Goal: Find specific page/section: Find specific page/section

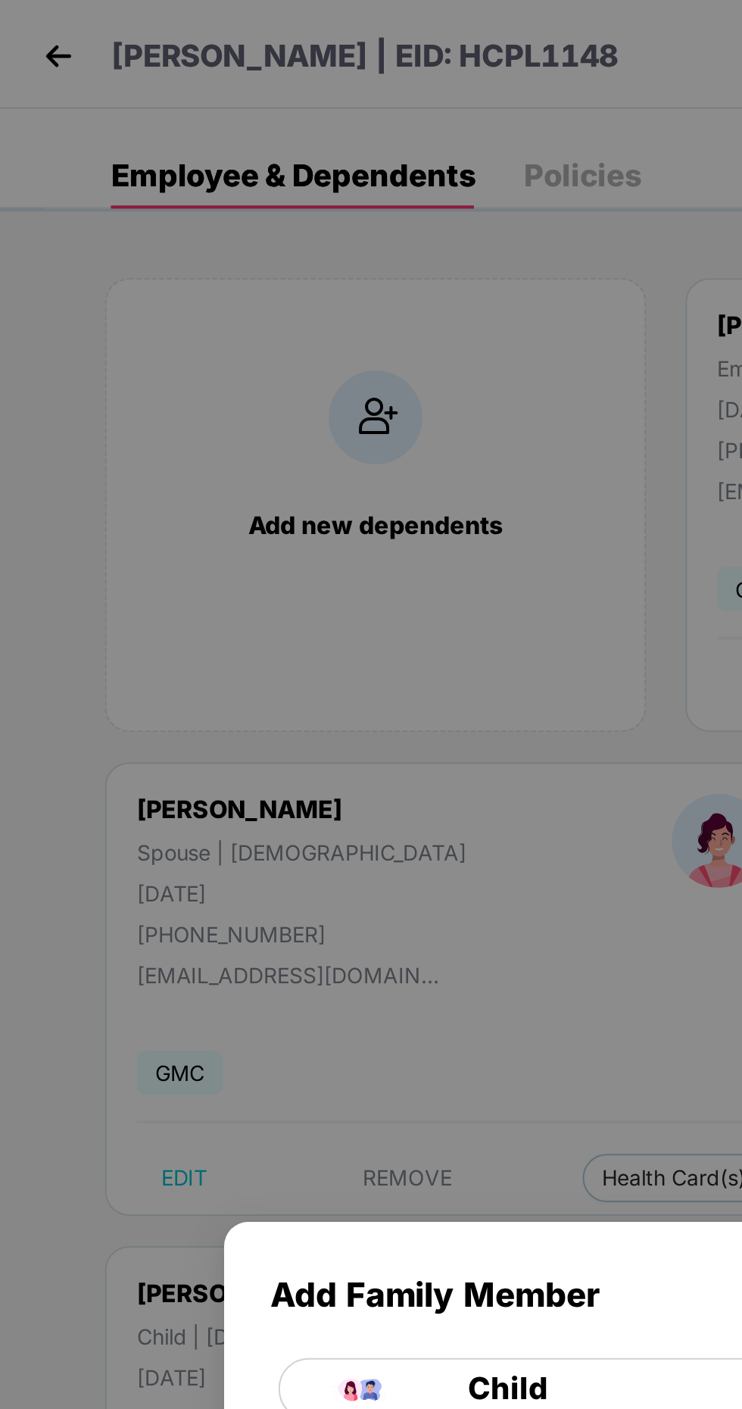
click at [40, 12] on div "Add Family Member Child Note: Enrollment window is not open for the employee, h…" at bounding box center [371, 704] width 742 height 1409
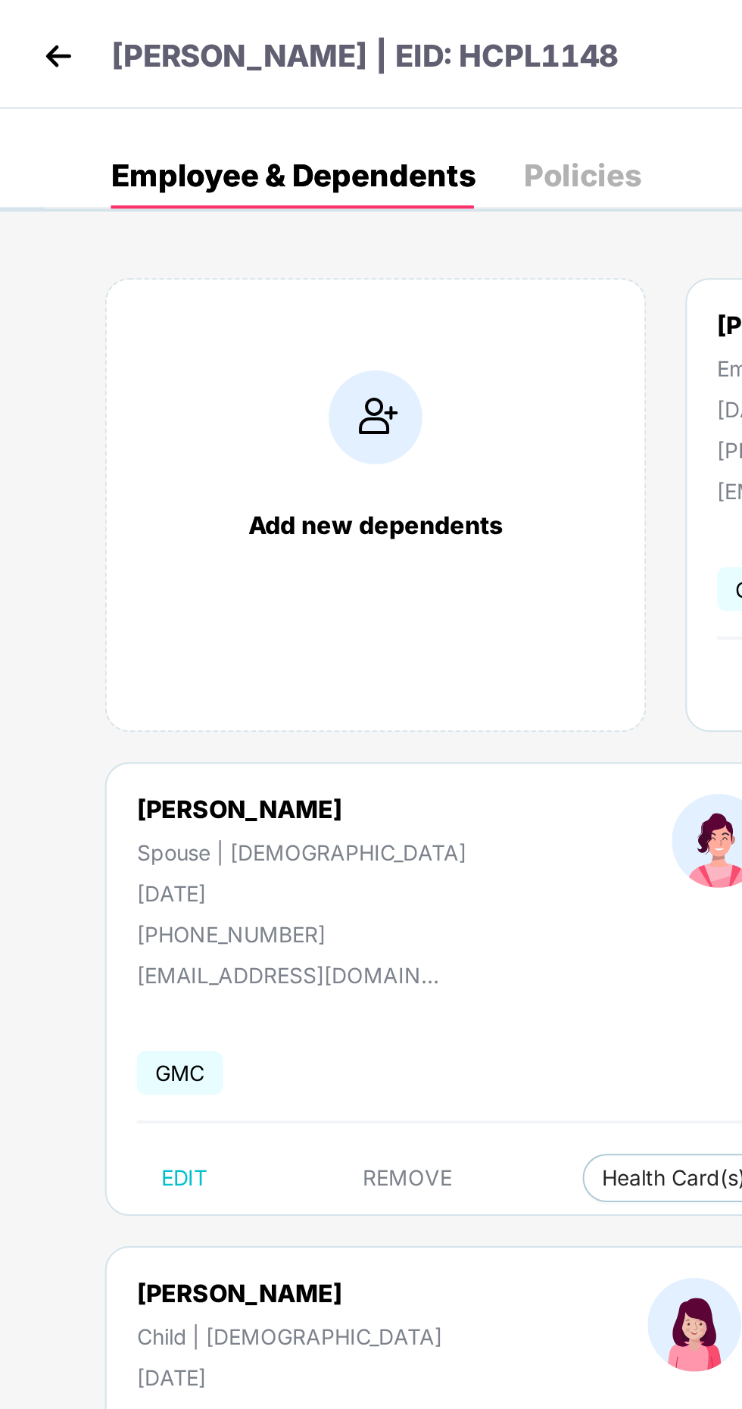
click at [38, 31] on img at bounding box center [41, 28] width 23 height 23
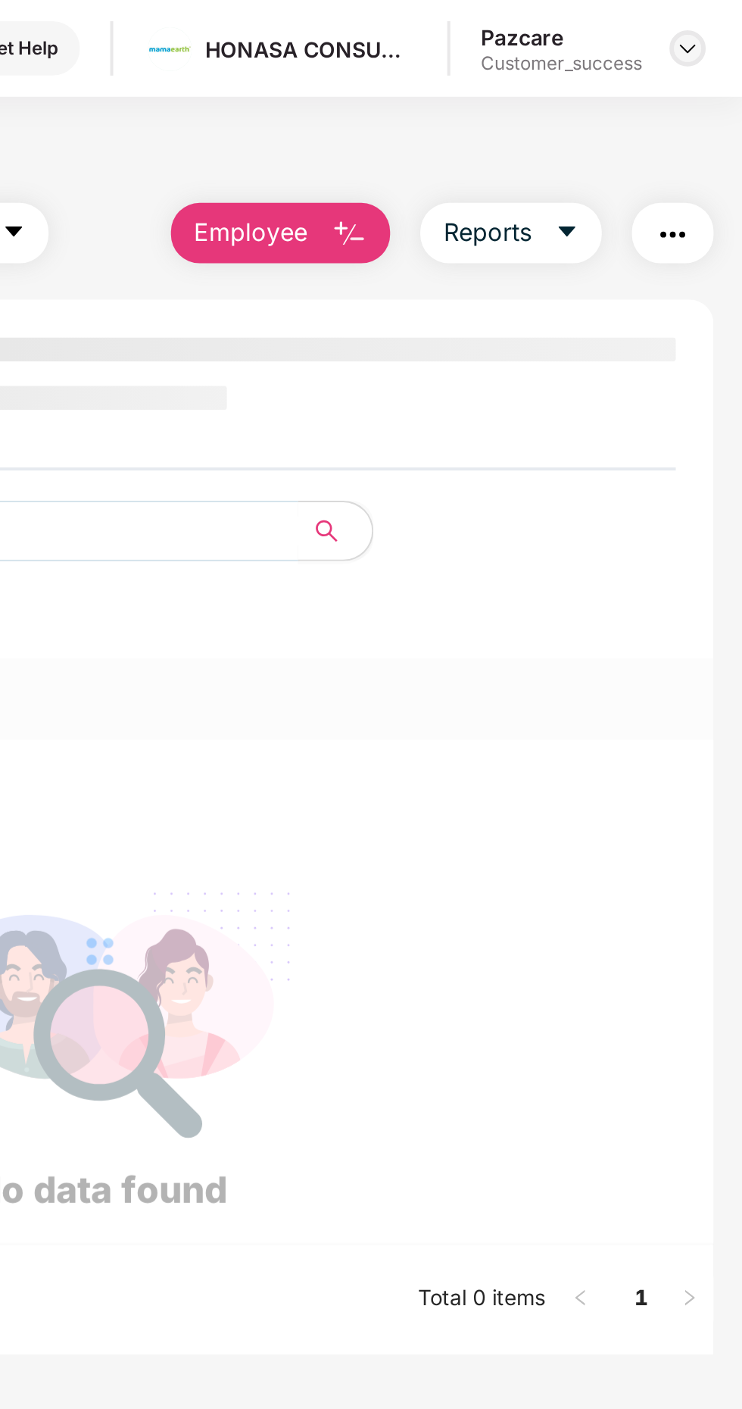
click at [715, 25] on img at bounding box center [715, 24] width 12 height 12
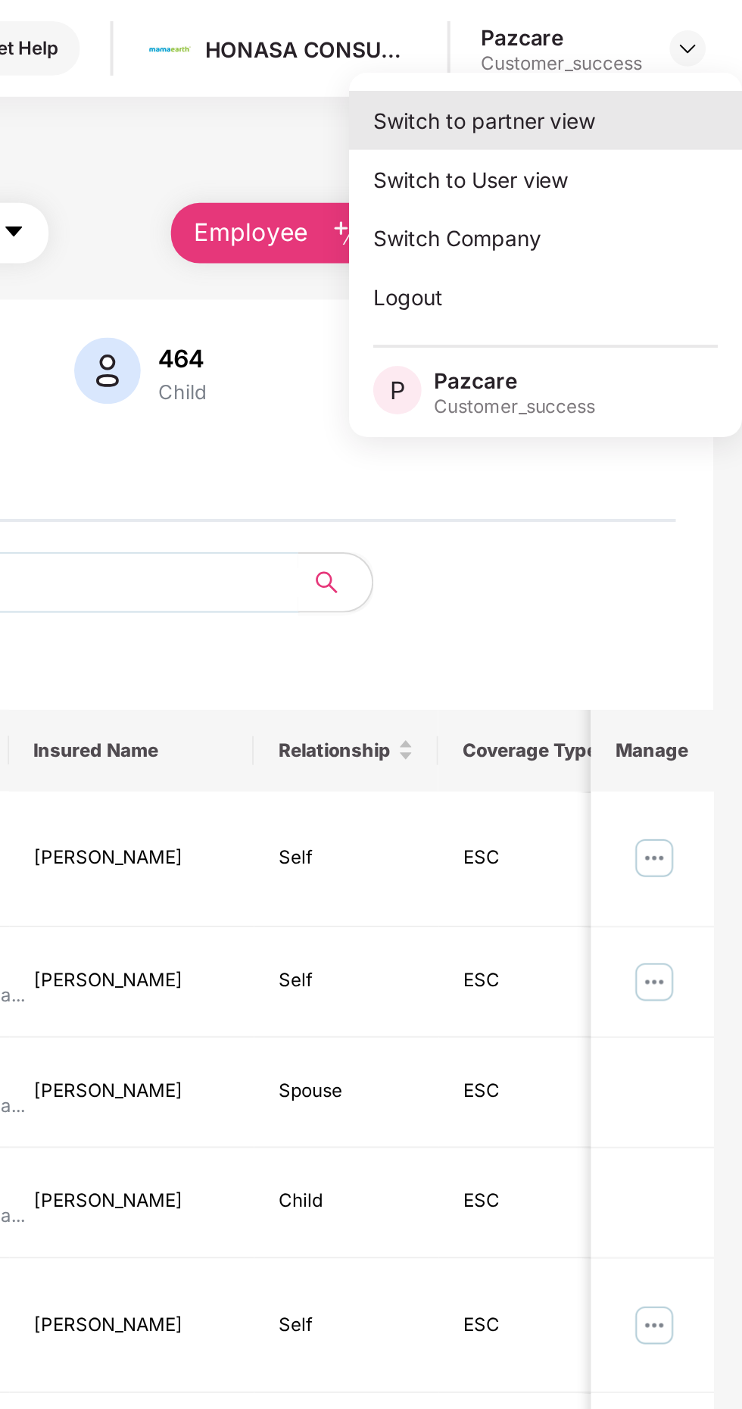
click at [651, 57] on div "Switch to partner view" at bounding box center [643, 60] width 197 height 30
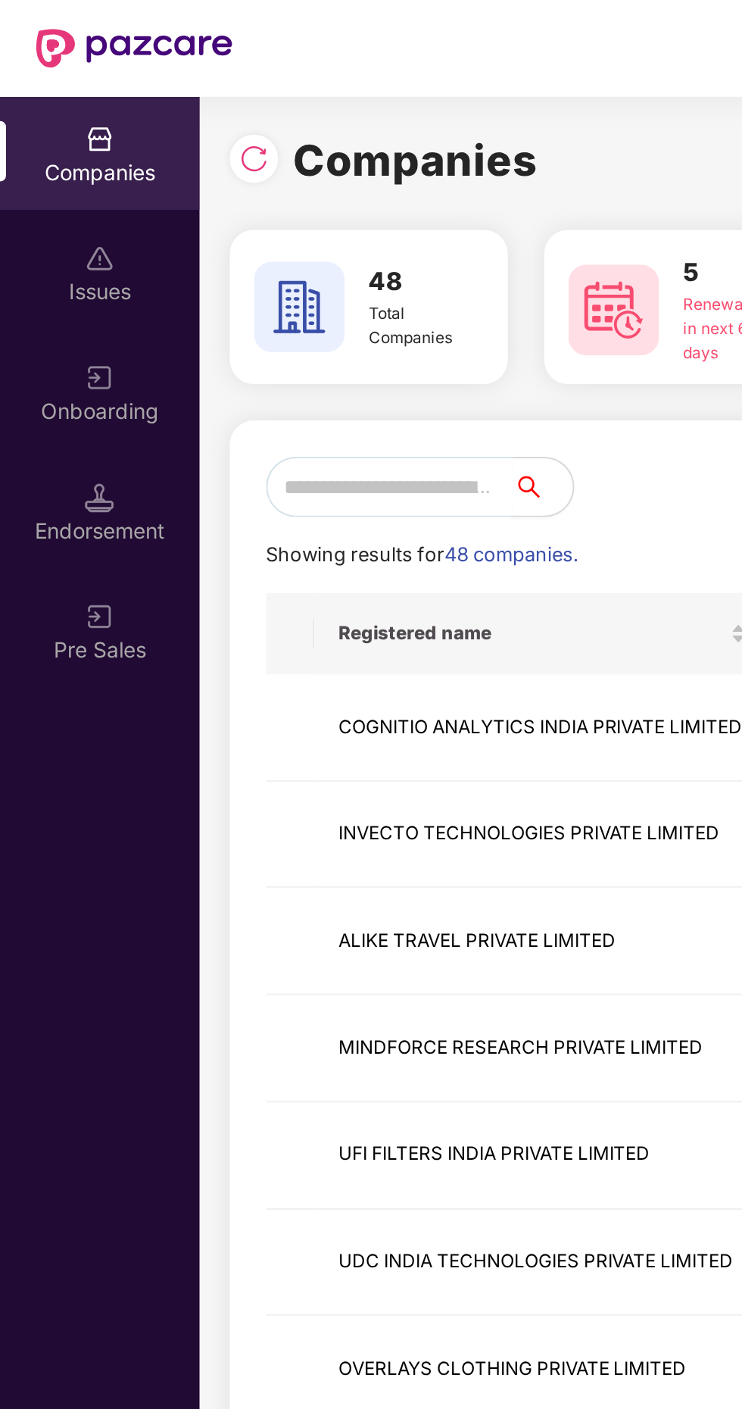
click at [206, 239] on input "text" at bounding box center [194, 244] width 123 height 30
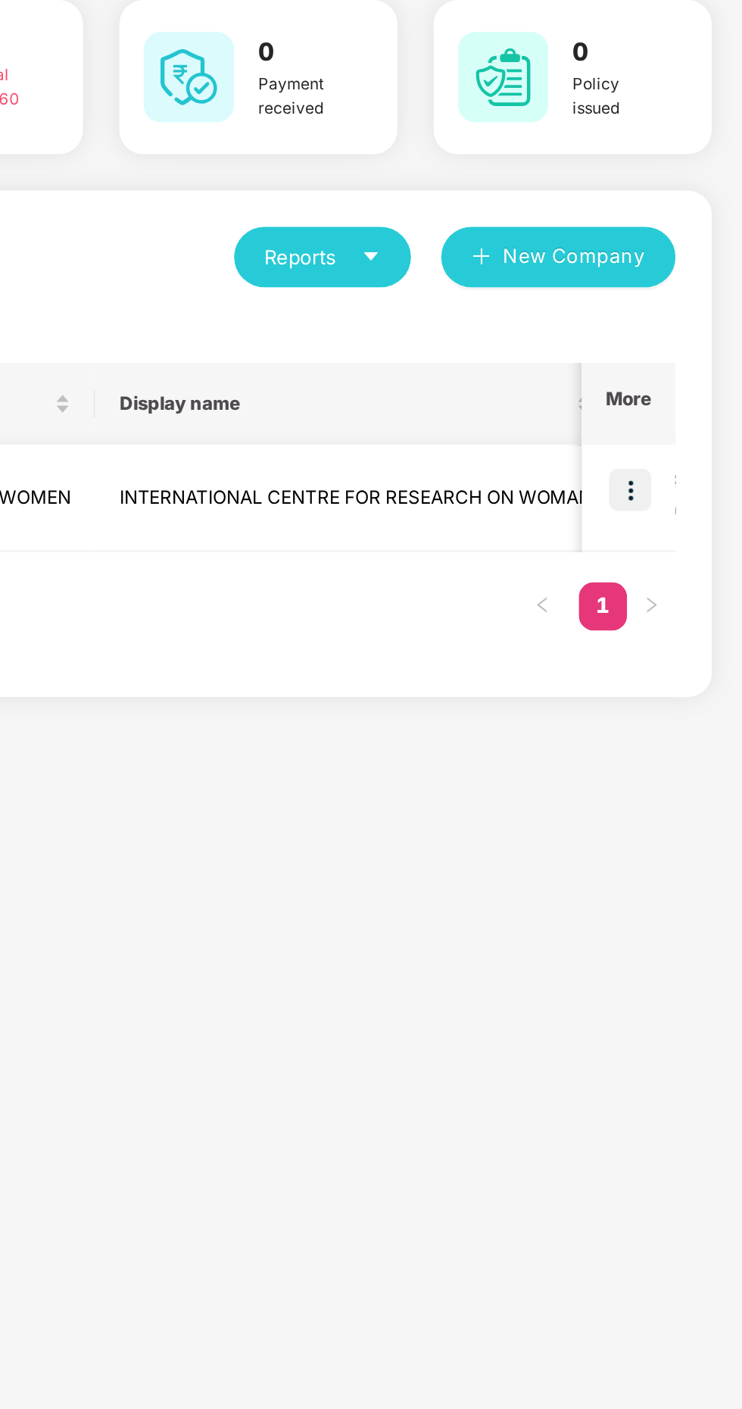
type input "*****"
click at [690, 360] on img at bounding box center [686, 360] width 21 height 21
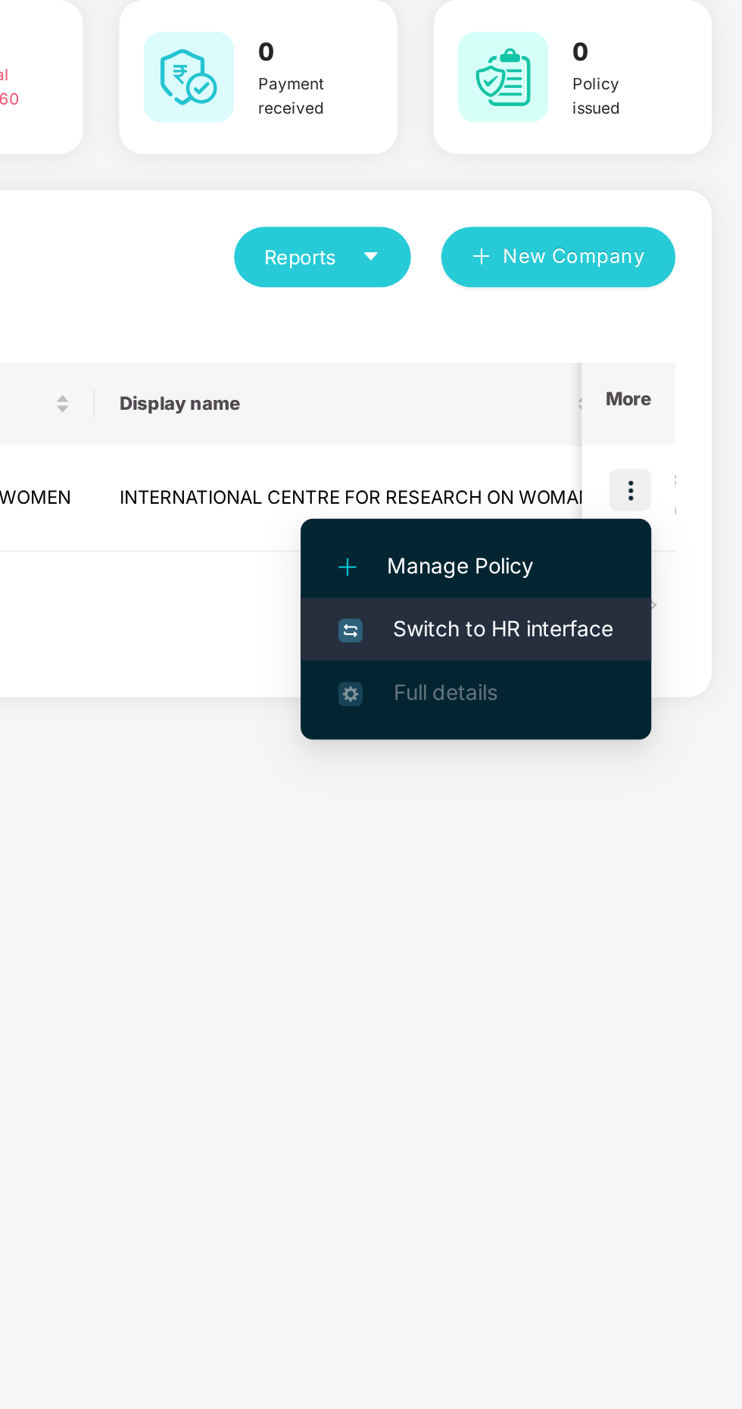
click at [627, 433] on span "Switch to HR interface" at bounding box center [609, 430] width 138 height 17
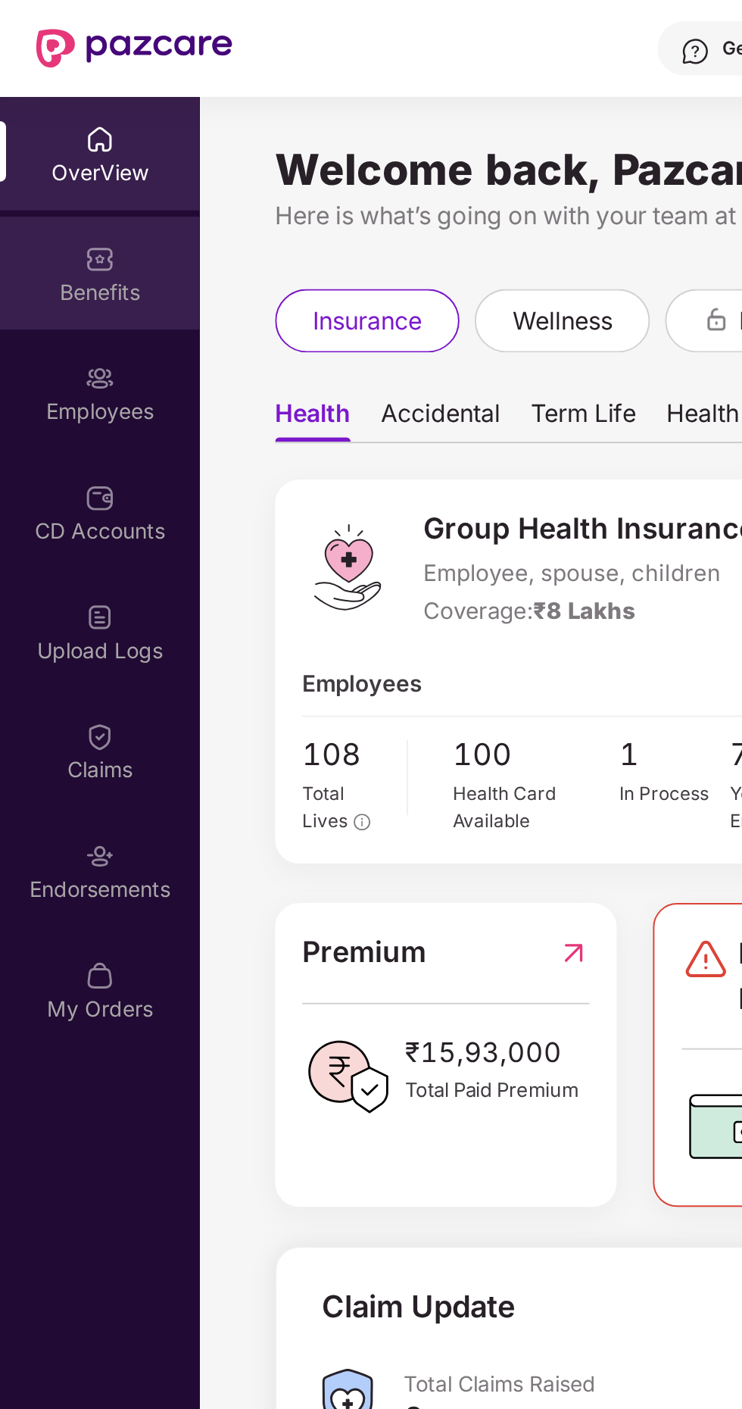
click at [50, 140] on div "Benefits" at bounding box center [50, 146] width 100 height 15
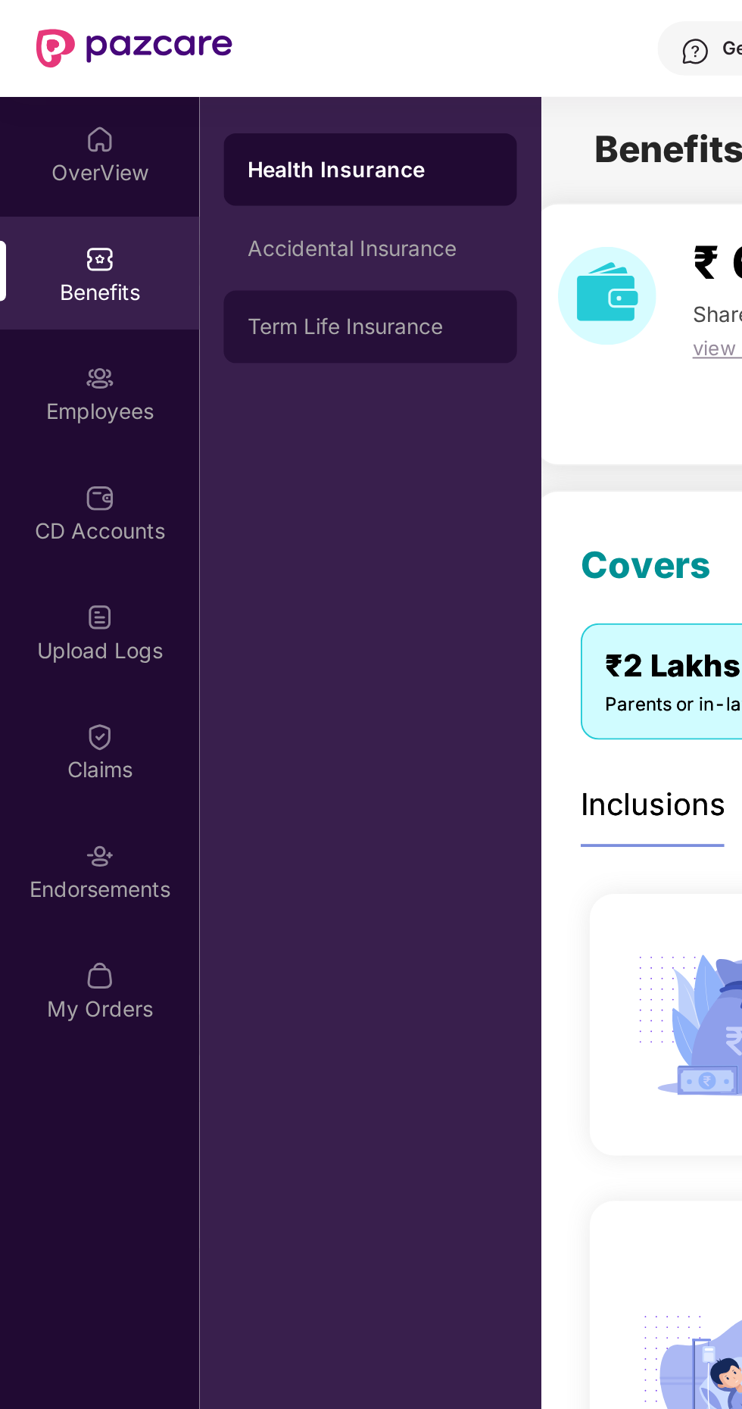
click at [193, 164] on div "Term Life Insurance" at bounding box center [185, 164] width 123 height 12
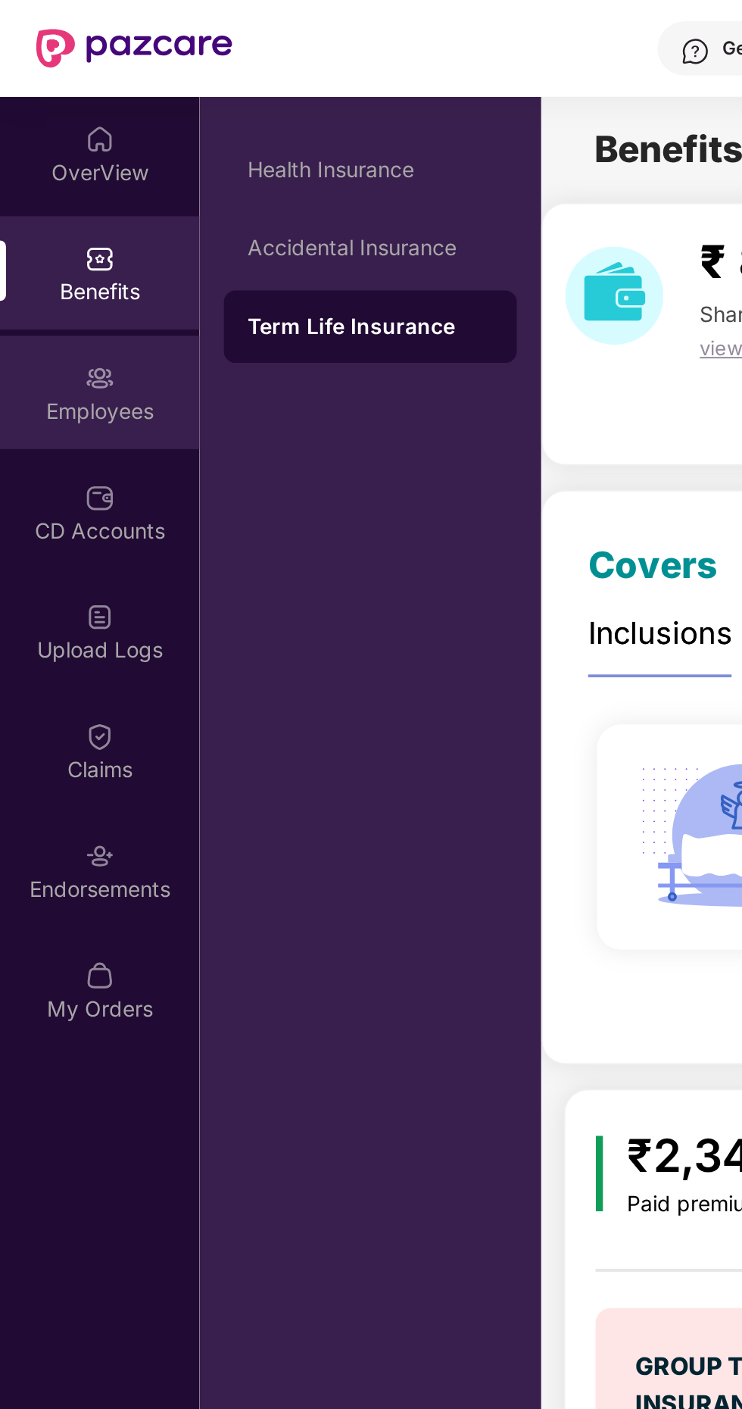
click at [45, 201] on div "Employees" at bounding box center [50, 205] width 100 height 15
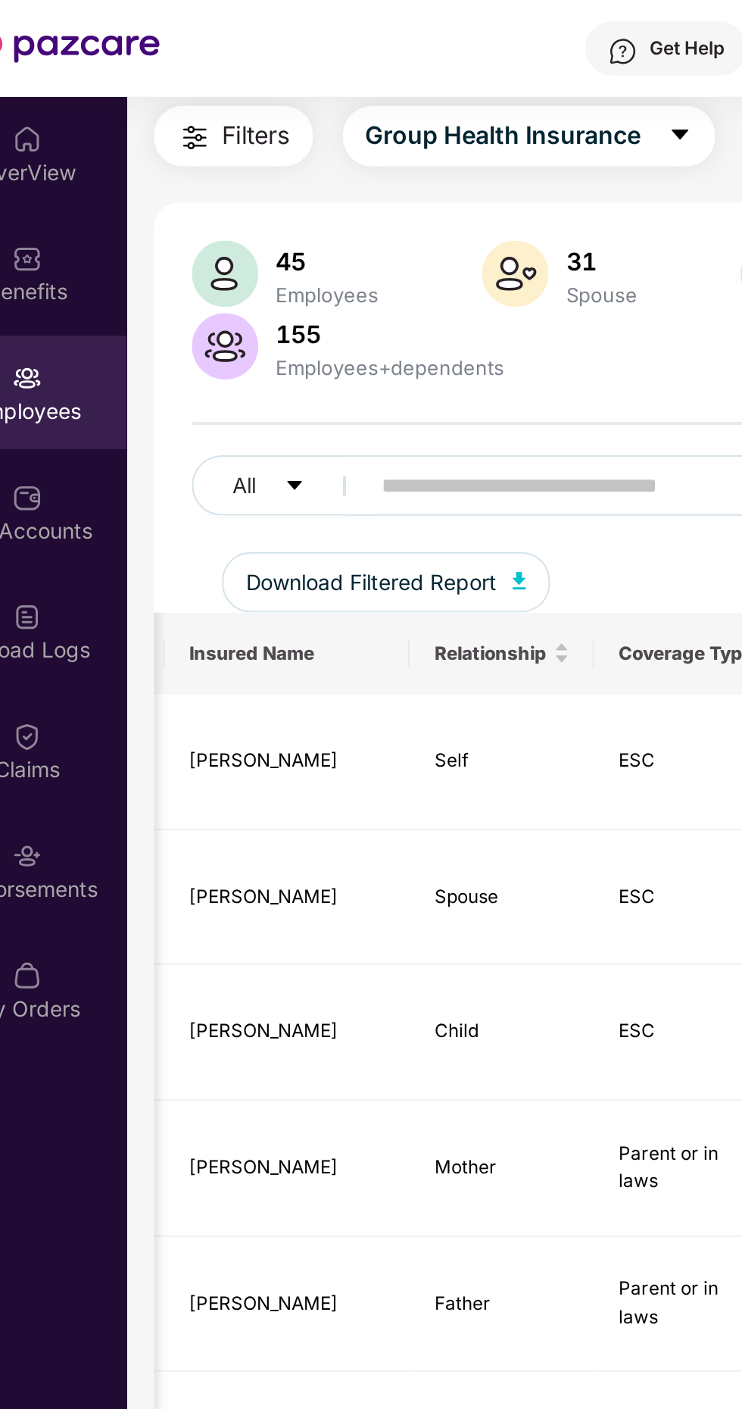
scroll to position [0, 256]
click at [362, 70] on button "Group Health Insurance" at bounding box center [301, 68] width 186 height 30
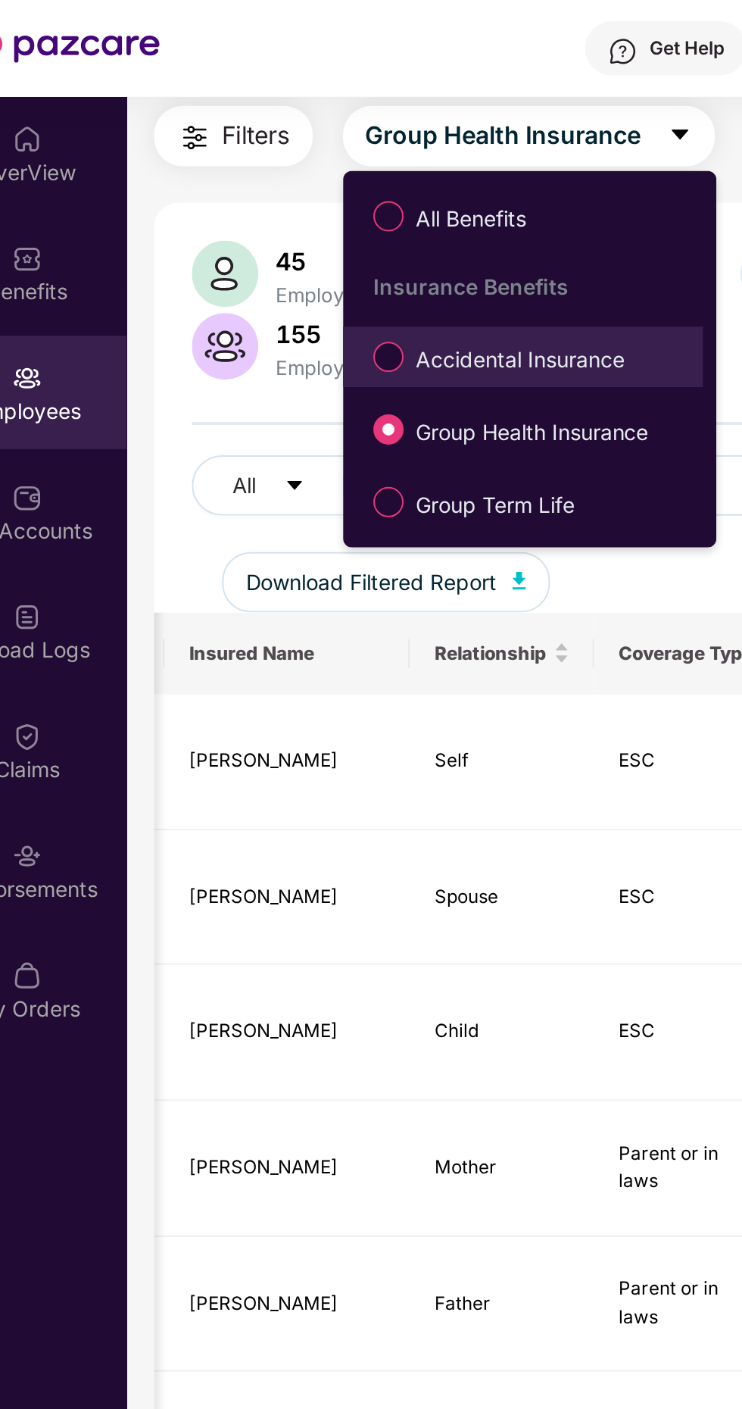
click at [302, 172] on span "Accidental Insurance" at bounding box center [297, 180] width 117 height 17
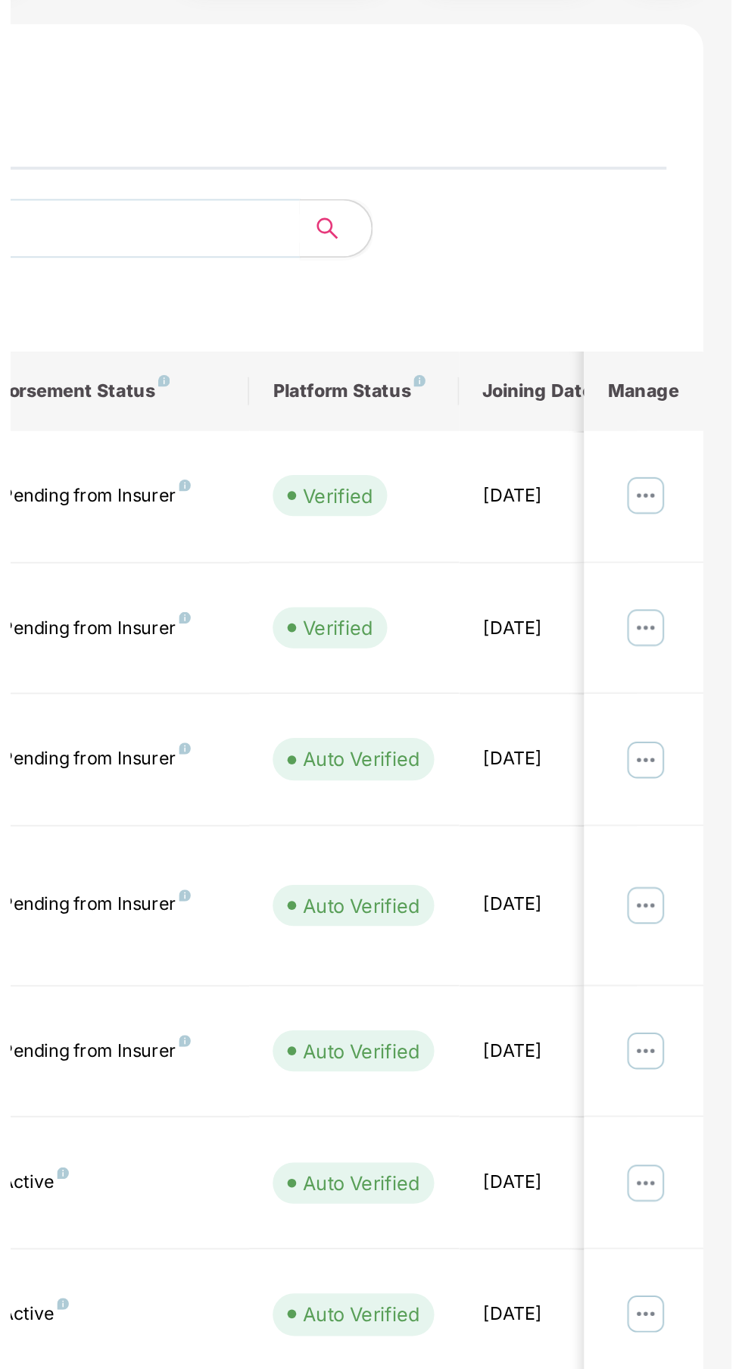
scroll to position [0, 343]
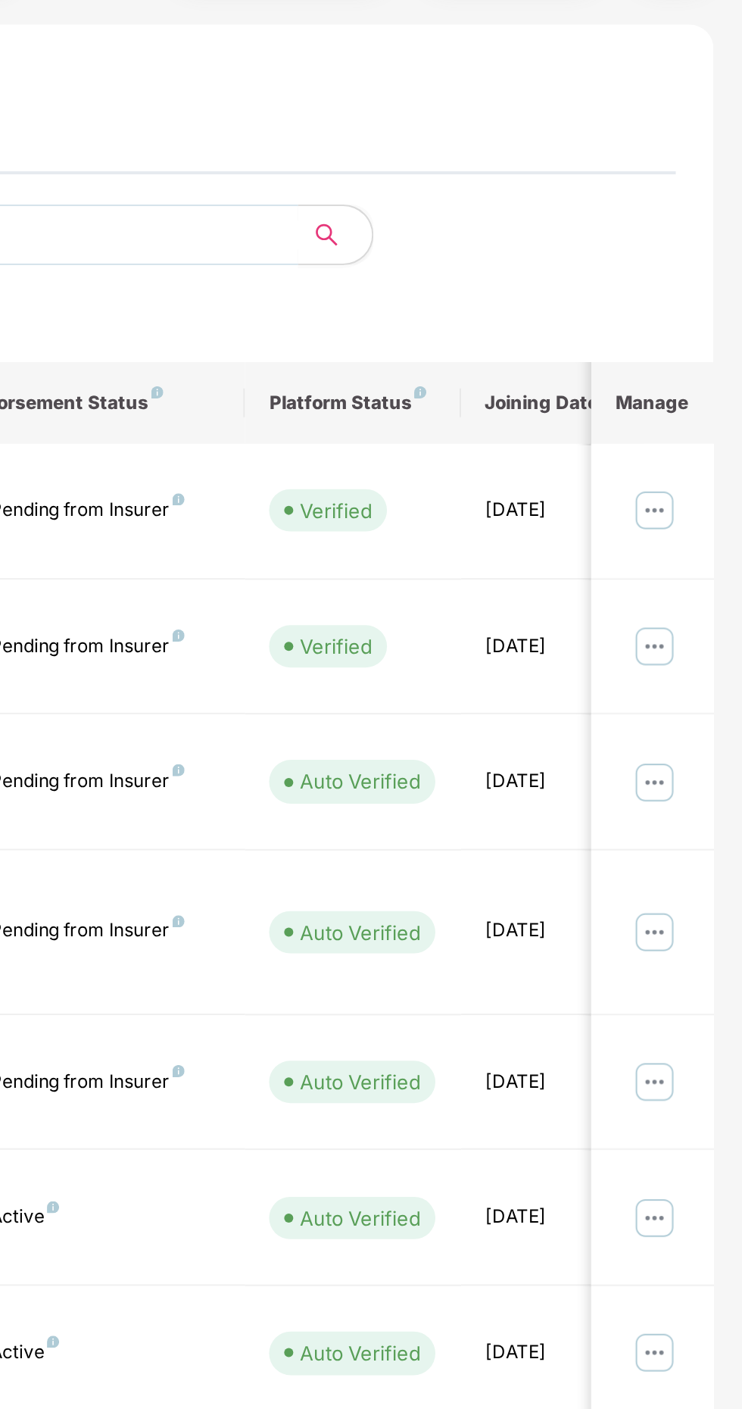
click at [577, 802] on td "Auto Verified" at bounding box center [547, 836] width 108 height 68
